Goal: Task Accomplishment & Management: Manage account settings

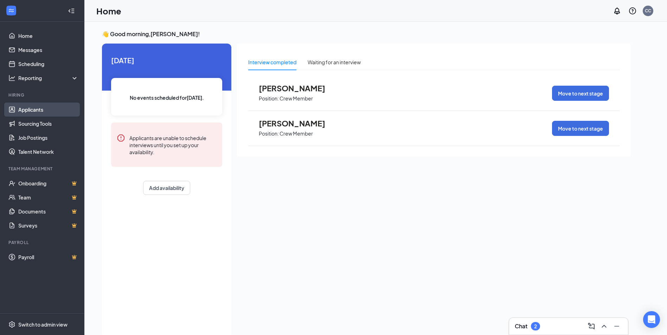
click at [27, 109] on link "Applicants" at bounding box center [48, 110] width 60 height 14
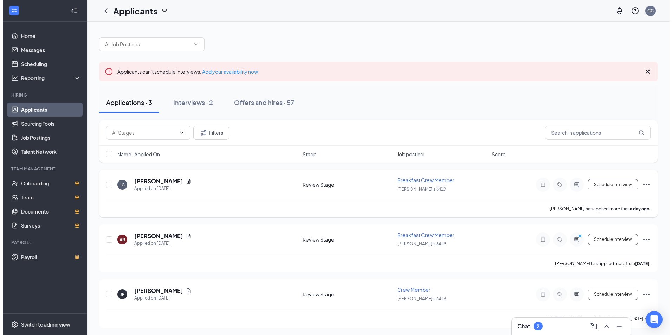
scroll to position [1, 0]
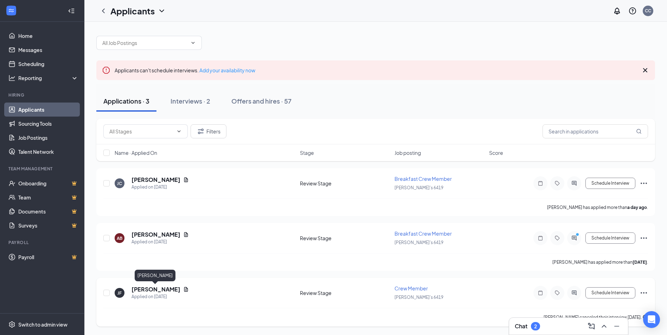
click at [145, 288] on h5 "[PERSON_NAME]" at bounding box center [155, 290] width 49 height 8
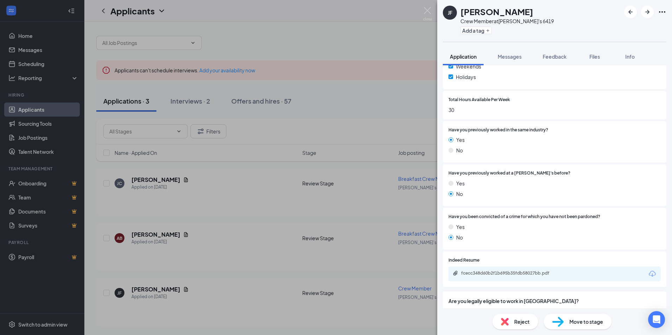
scroll to position [253, 0]
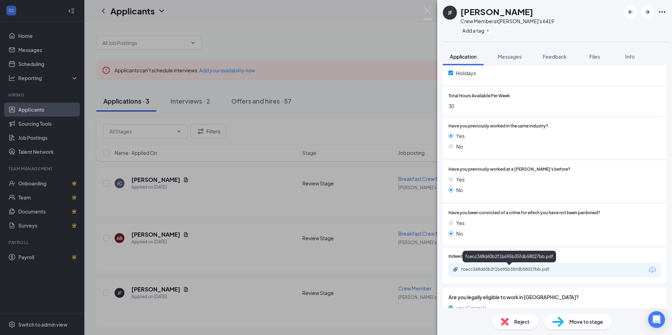
click at [478, 267] on div "fcecc348d60b2f1b695b35fdb58027bb.pdf" at bounding box center [510, 270] width 98 height 6
drag, startPoint x: 375, startPoint y: 102, endPoint x: 288, endPoint y: 139, distance: 94.1
click at [375, 102] on div "JF [PERSON_NAME] Crew Member at [PERSON_NAME]'s 6419 Add a tag Application Mess…" at bounding box center [336, 167] width 672 height 335
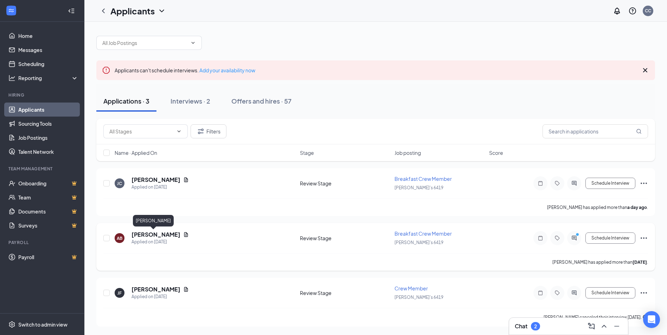
click at [146, 235] on h5 "[PERSON_NAME]" at bounding box center [155, 235] width 49 height 8
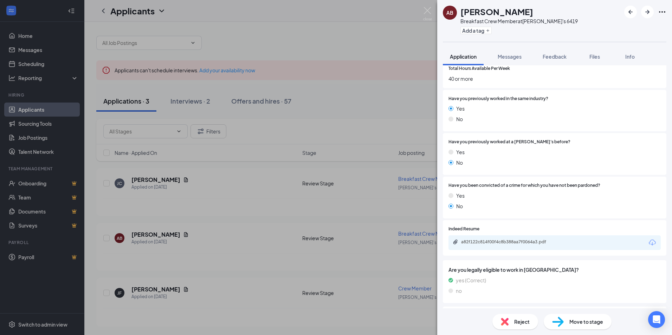
scroll to position [281, 0]
click at [468, 243] on div "a82f122c814f00f4c8b388aa7f0064a3.pdf" at bounding box center [510, 242] width 98 height 6
drag, startPoint x: 336, startPoint y: 32, endPoint x: 287, endPoint y: 80, distance: 68.6
click at [336, 32] on div "AB [PERSON_NAME] Breakfast Crew Member at [PERSON_NAME]'s 6419 Add a tag Applic…" at bounding box center [336, 167] width 672 height 335
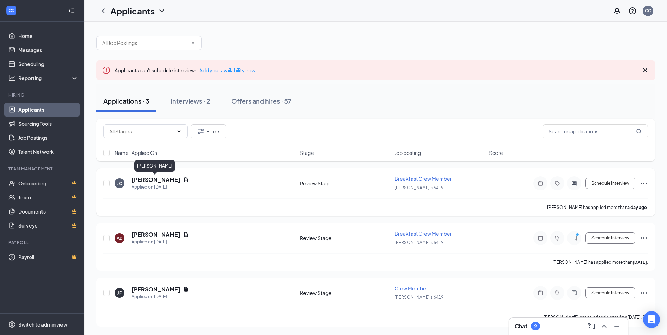
click at [140, 180] on h5 "[PERSON_NAME]" at bounding box center [155, 180] width 49 height 8
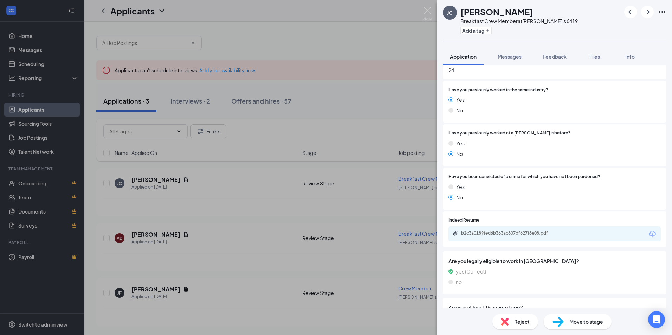
scroll to position [281, 0]
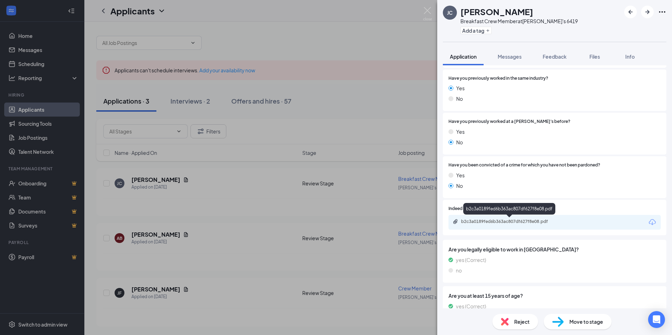
click at [505, 220] on div "b2c3a0189fed6b363ac807df627f8e08.pdf" at bounding box center [510, 222] width 98 height 6
